Goal: Information Seeking & Learning: Learn about a topic

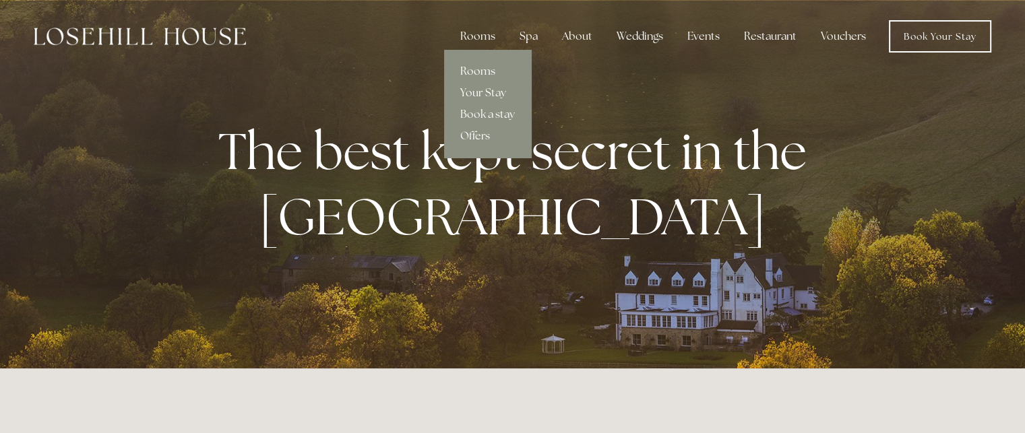
click at [479, 68] on link "Rooms" at bounding box center [487, 72] width 87 height 22
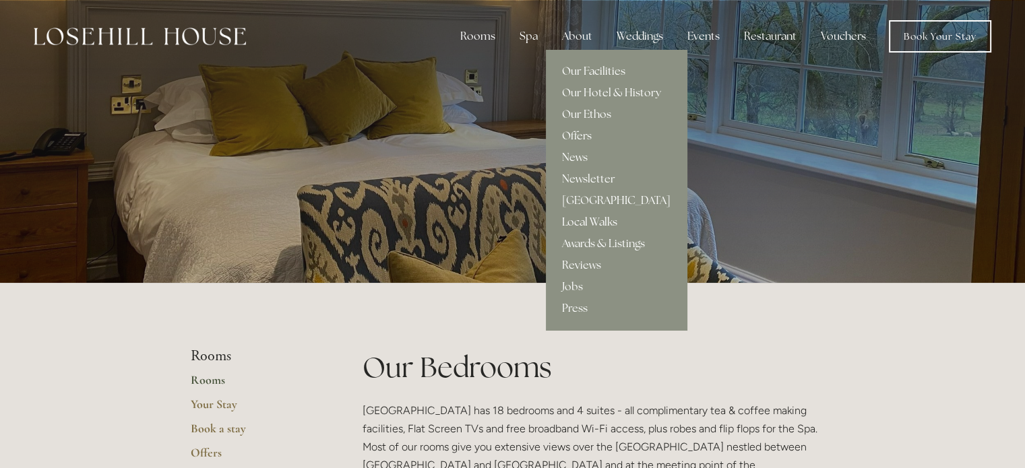
click at [594, 223] on link "Local Walks" at bounding box center [616, 223] width 141 height 22
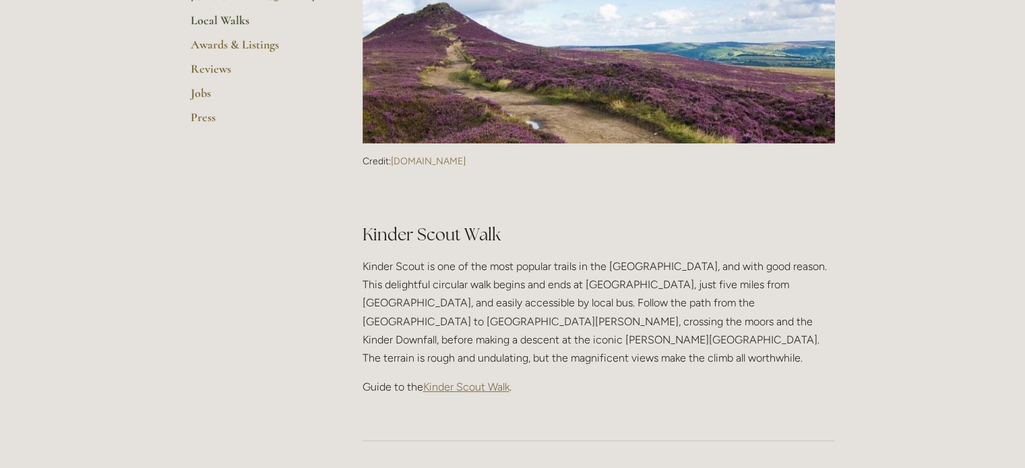
scroll to position [472, 0]
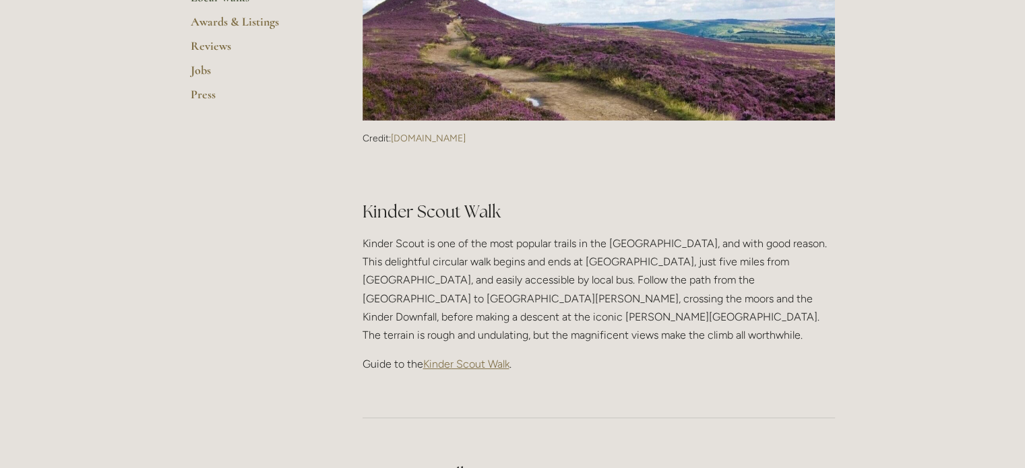
click at [469, 358] on span "Kinder Scout Walk" at bounding box center [466, 364] width 86 height 13
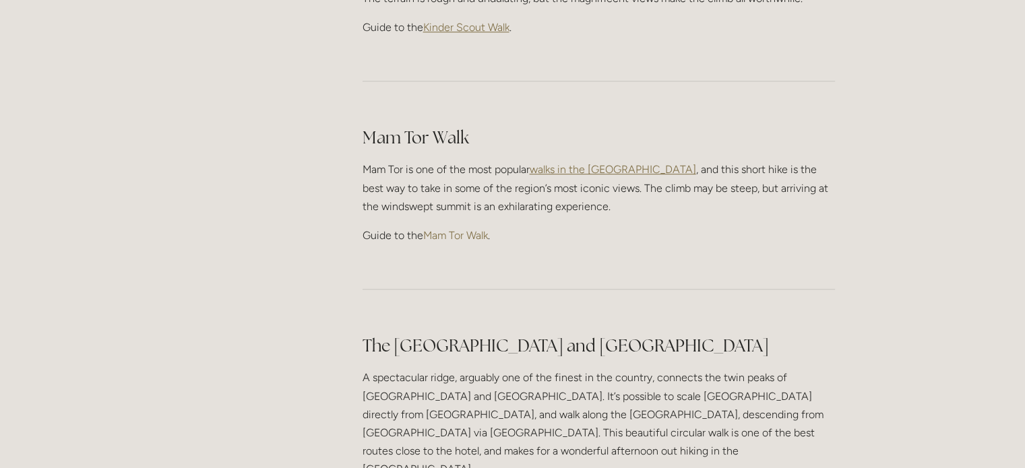
scroll to position [944, 0]
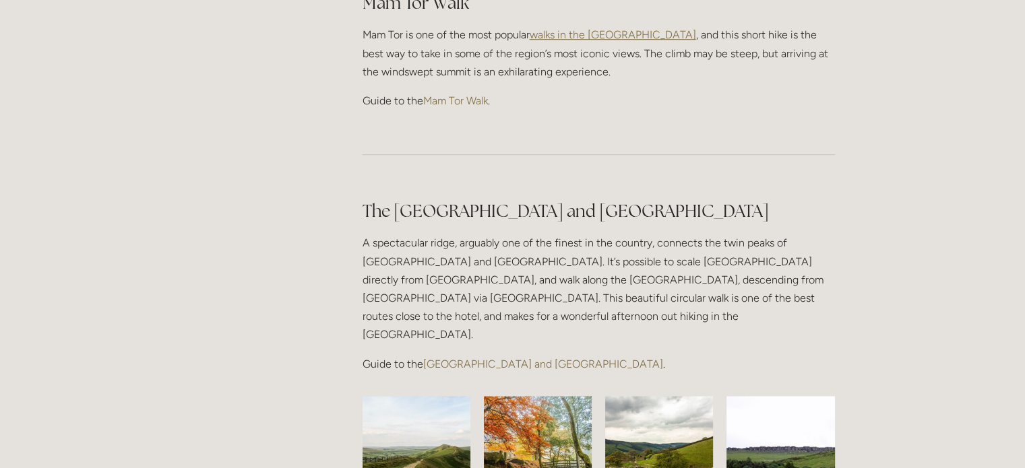
click at [508, 358] on link "Great Ridge and Win Hill Walk" at bounding box center [543, 364] width 240 height 13
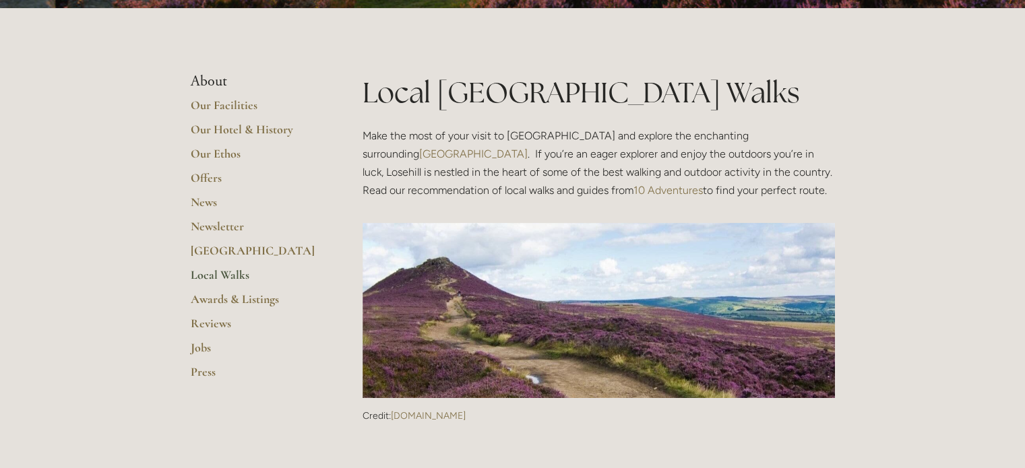
scroll to position [0, 0]
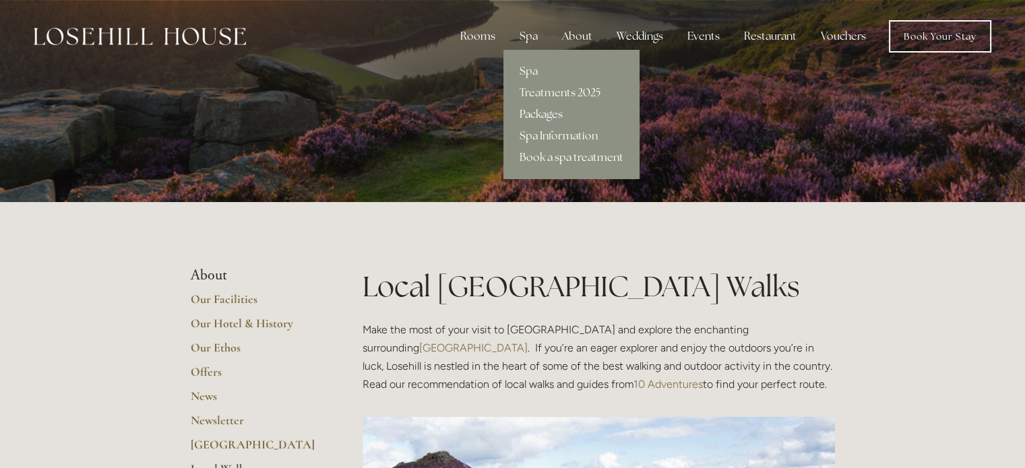
click at [548, 115] on link "Packages" at bounding box center [571, 115] width 136 height 22
